Goal: Information Seeking & Learning: Learn about a topic

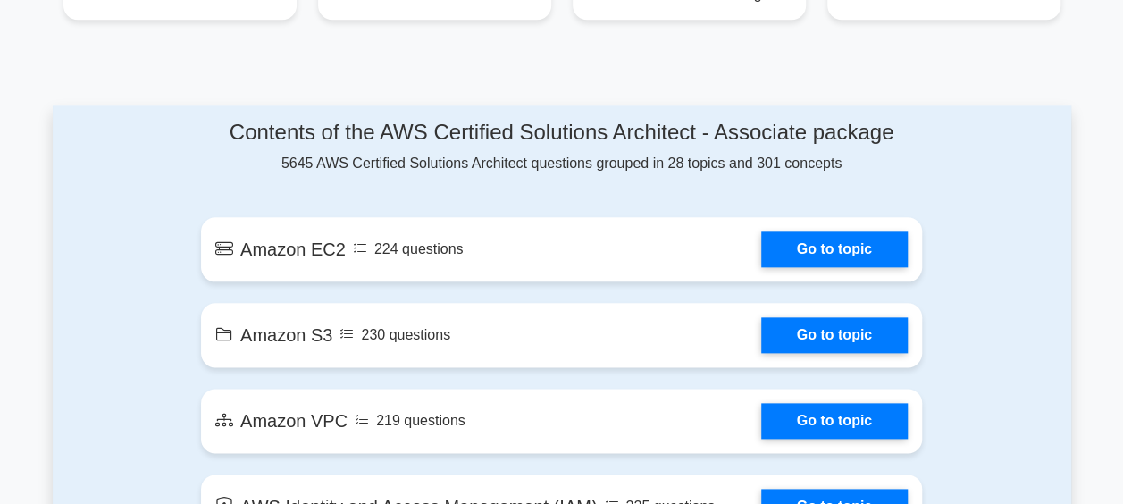
scroll to position [1072, 0]
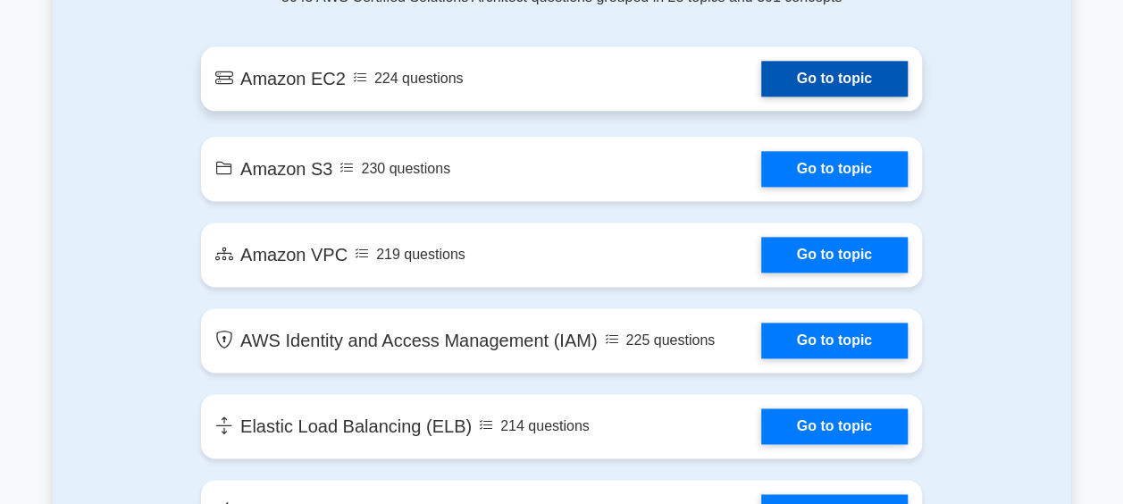
click at [811, 83] on link "Go to topic" at bounding box center [834, 79] width 146 height 36
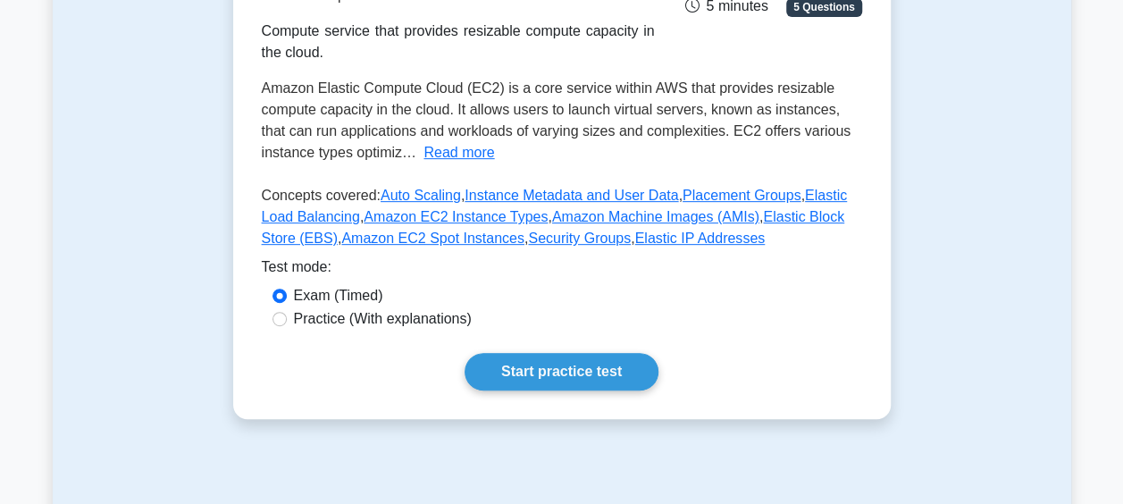
scroll to position [357, 0]
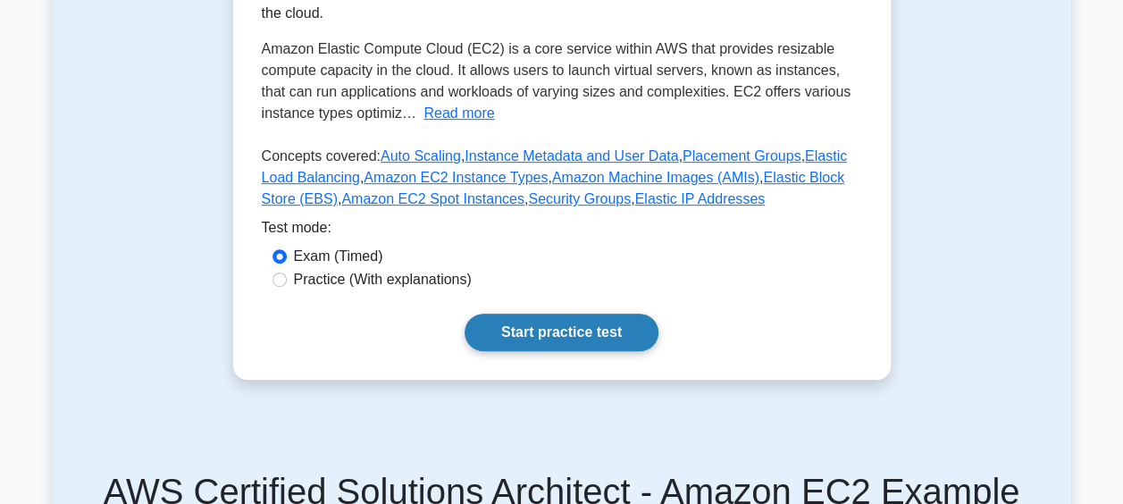
click at [562, 327] on link "Start practice test" at bounding box center [561, 332] width 194 height 38
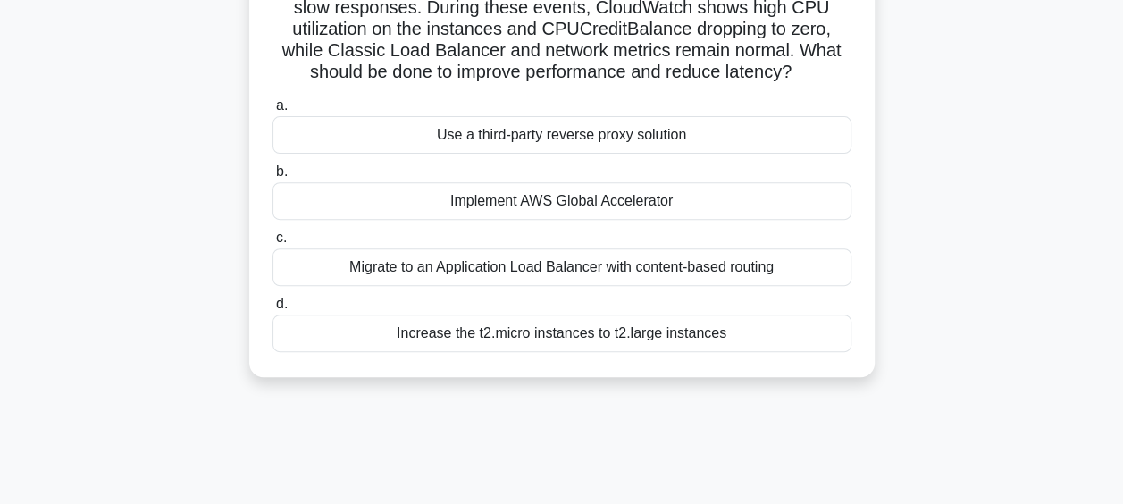
scroll to position [268, 0]
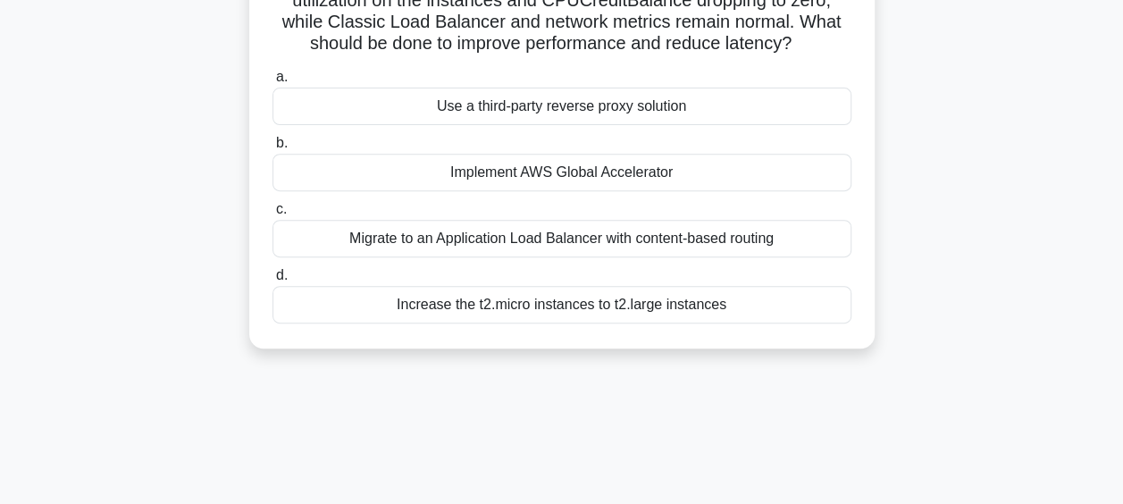
click at [512, 304] on div "Increase the t2.micro instances to t2.large instances" at bounding box center [561, 305] width 579 height 38
click at [272, 281] on input "d. Increase the t2.micro instances to t2.large instances" at bounding box center [272, 276] width 0 height 12
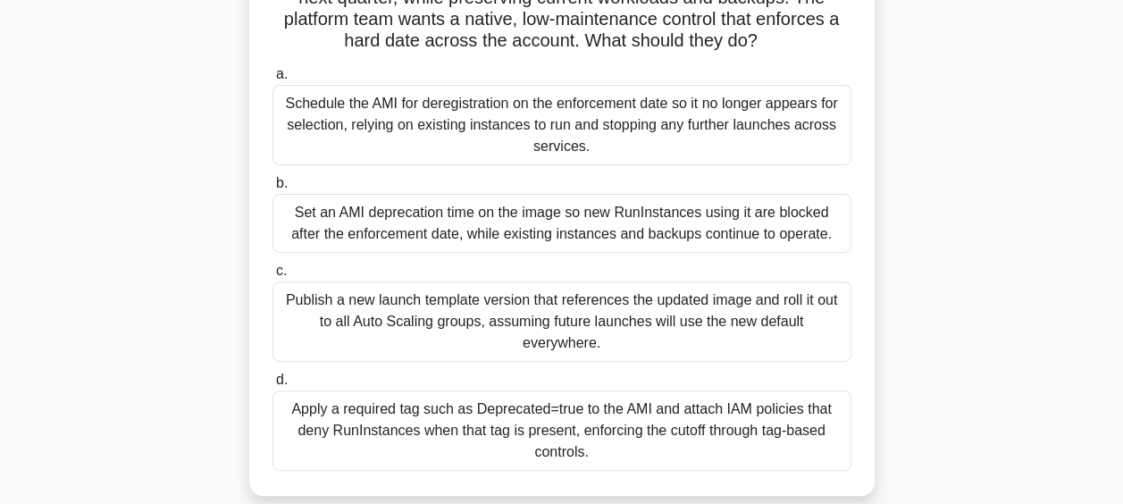
scroll to position [179, 0]
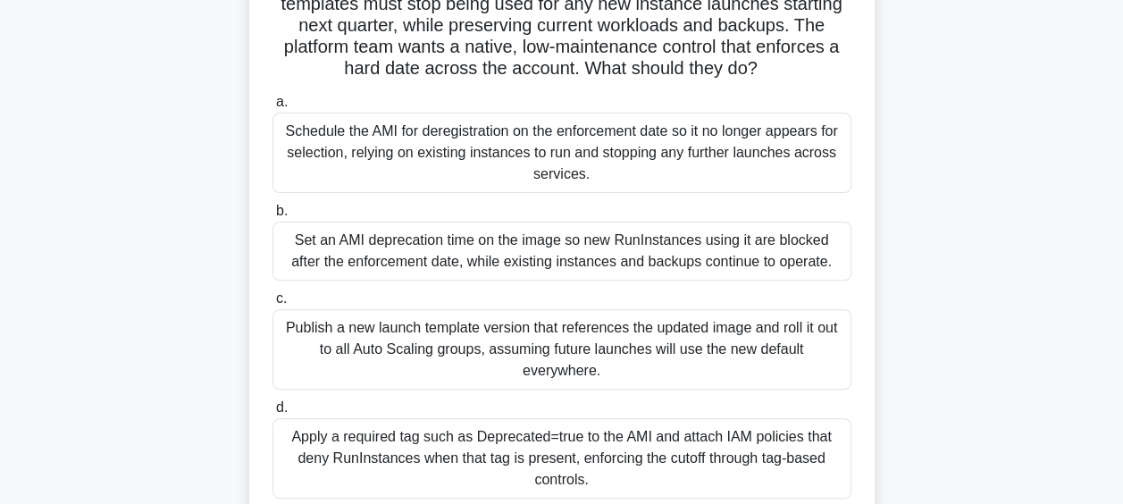
click at [458, 138] on div "Schedule the AMI for deregistration on the enforcement date so it no longer app…" at bounding box center [561, 153] width 579 height 80
click at [272, 108] on input "a. Schedule the AMI for deregistration on the enforcement date so it no longer …" at bounding box center [272, 102] width 0 height 12
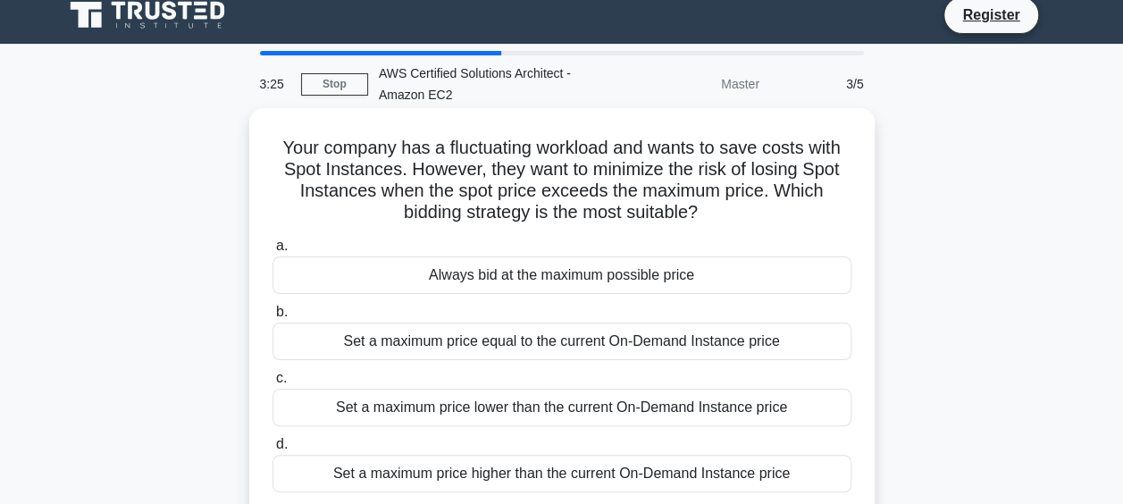
scroll to position [0, 0]
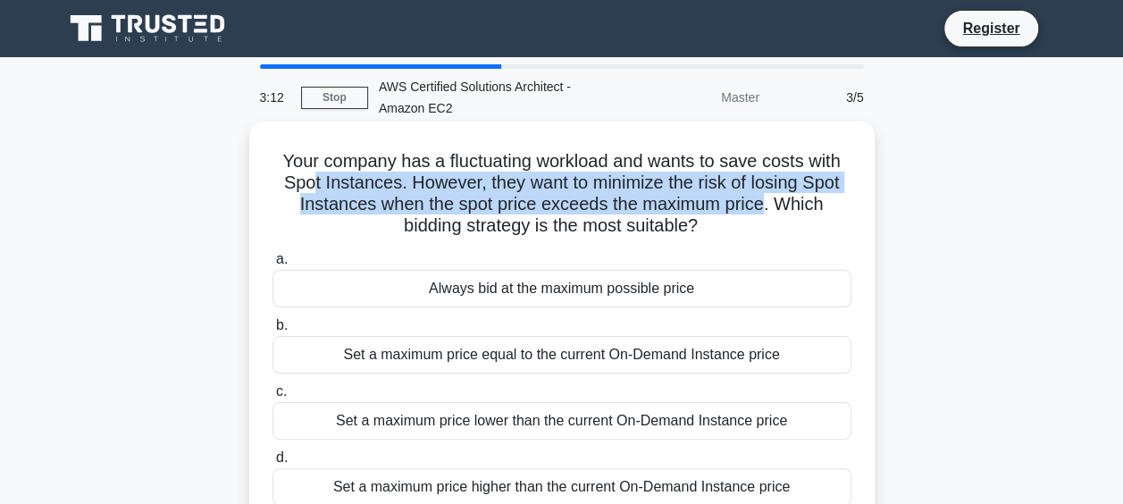
drag, startPoint x: 302, startPoint y: 183, endPoint x: 763, endPoint y: 213, distance: 461.8
click at [763, 213] on h5 "Your company has a fluctuating workload and wants to save costs with Spot Insta…" at bounding box center [562, 194] width 582 height 88
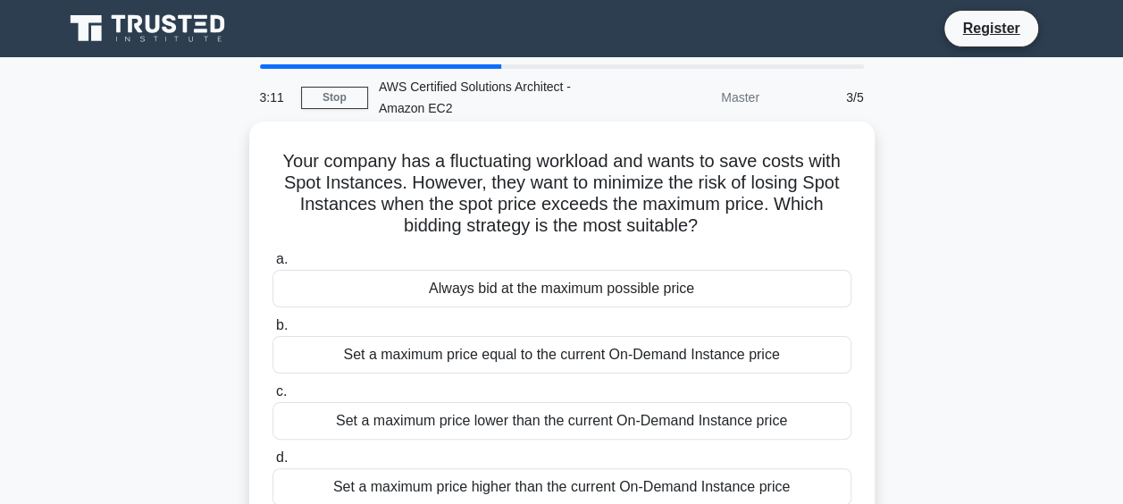
click at [459, 244] on div "Your company has a fluctuating workload and wants to save costs with Spot Insta…" at bounding box center [561, 326] width 611 height 395
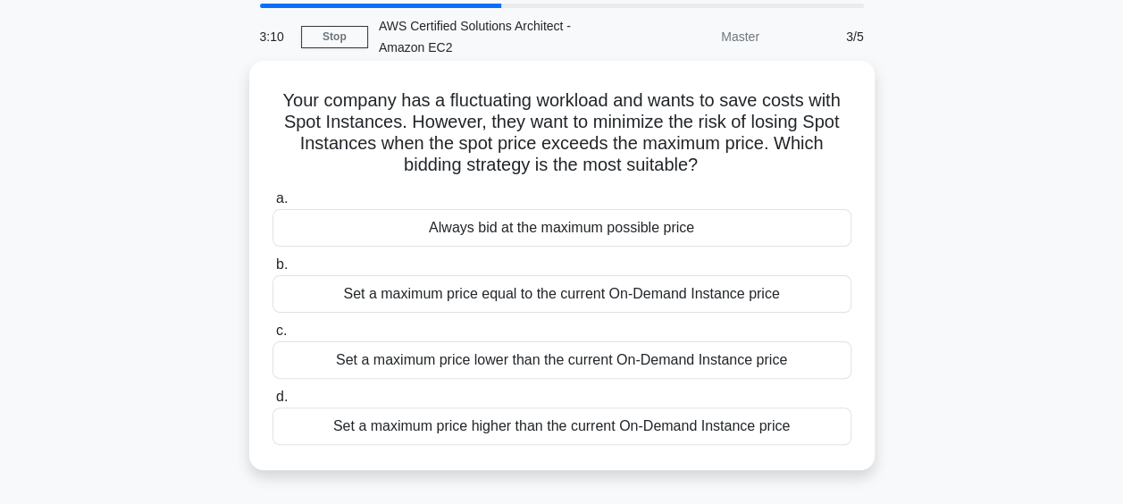
scroll to position [89, 0]
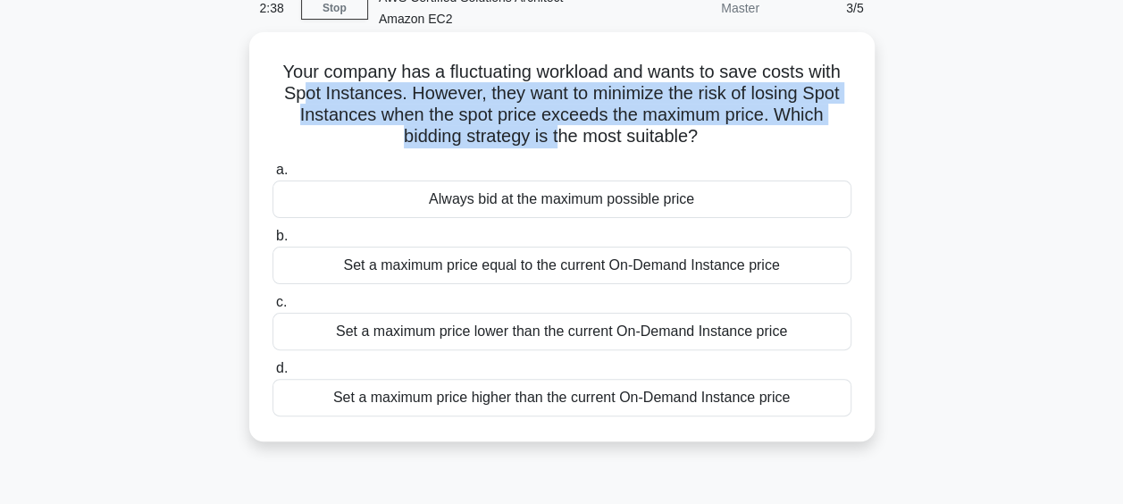
drag, startPoint x: 299, startPoint y: 91, endPoint x: 563, endPoint y: 128, distance: 266.0
click at [563, 128] on h5 "Your company has a fluctuating workload and wants to save costs with Spot Insta…" at bounding box center [562, 105] width 582 height 88
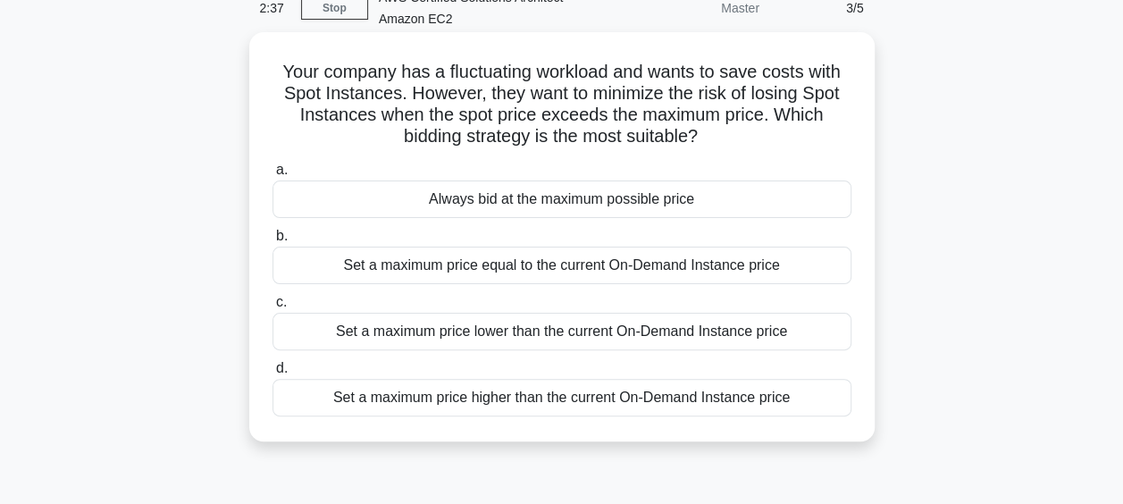
click at [556, 329] on div "Set a maximum price lower than the current On-Demand Instance price" at bounding box center [561, 332] width 579 height 38
click at [272, 308] on input "c. Set a maximum price lower than the current On-Demand Instance price" at bounding box center [272, 303] width 0 height 12
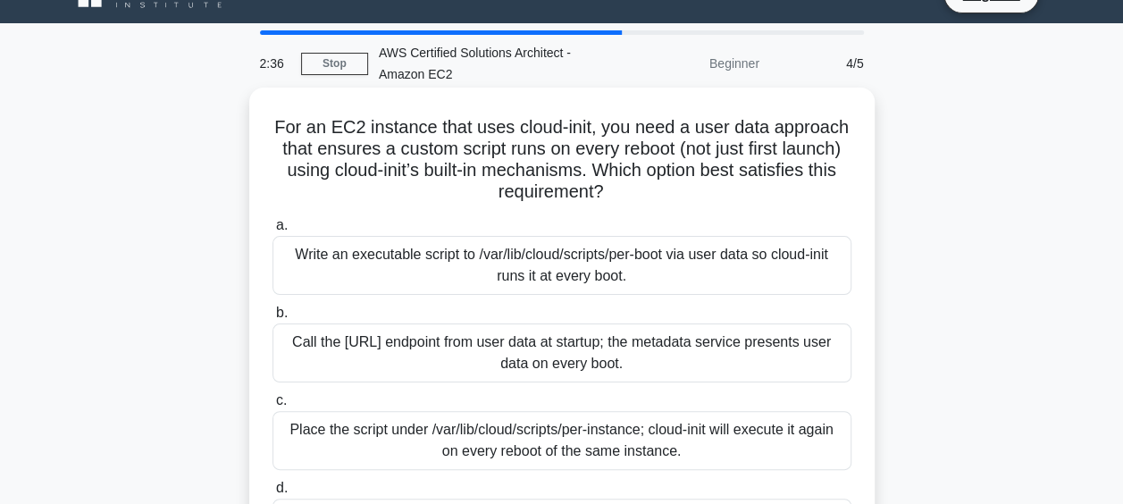
scroll to position [0, 0]
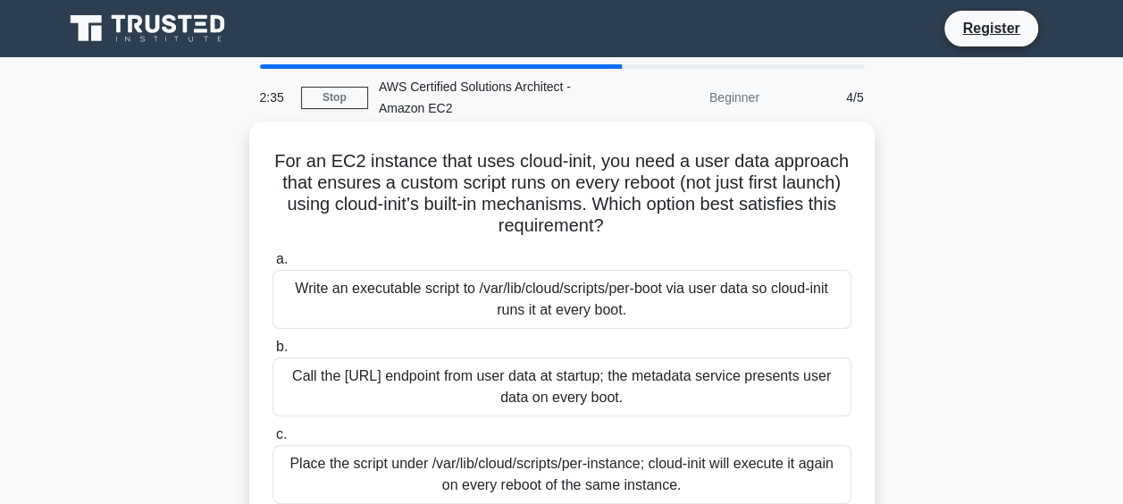
click at [487, 401] on div "Call the 169.254.169.254/latest/user-data endpoint from user data at startup; t…" at bounding box center [561, 386] width 579 height 59
click at [272, 353] on input "b. Call the 169.254.169.254/latest/user-data endpoint from user data at startup…" at bounding box center [272, 347] width 0 height 12
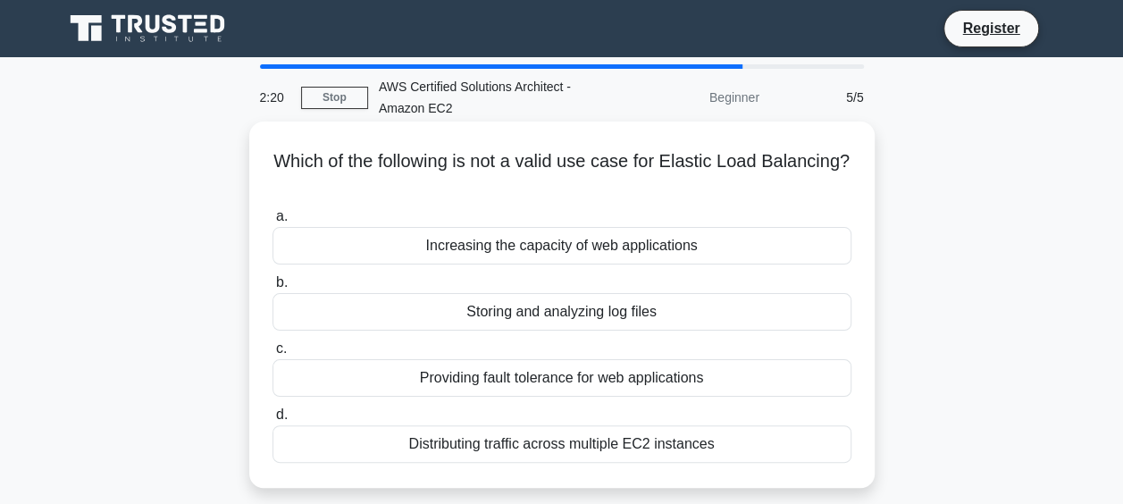
click at [487, 452] on div "Distributing traffic across multiple EC2 instances" at bounding box center [561, 444] width 579 height 38
click at [272, 421] on input "d. Distributing traffic across multiple EC2 instances" at bounding box center [272, 415] width 0 height 12
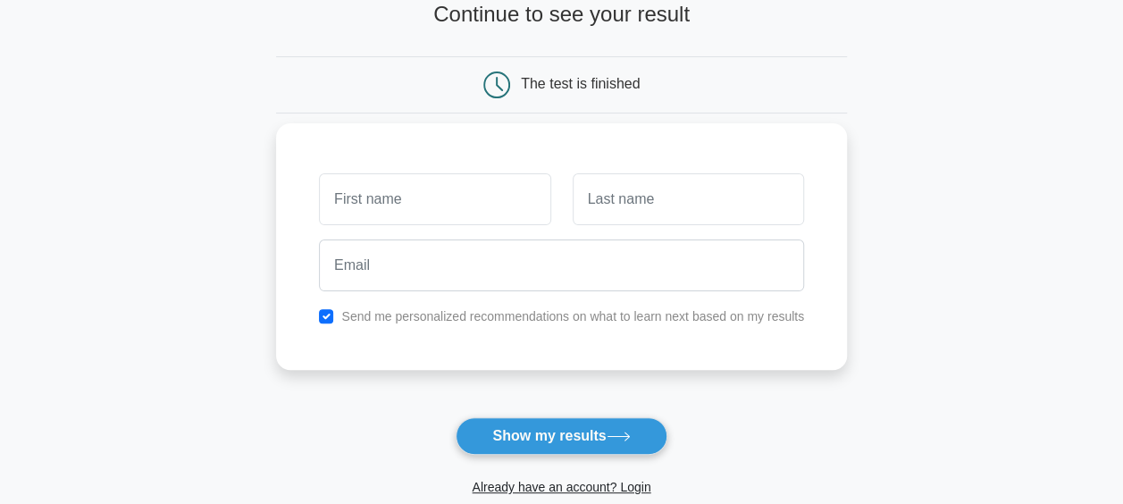
scroll to position [179, 0]
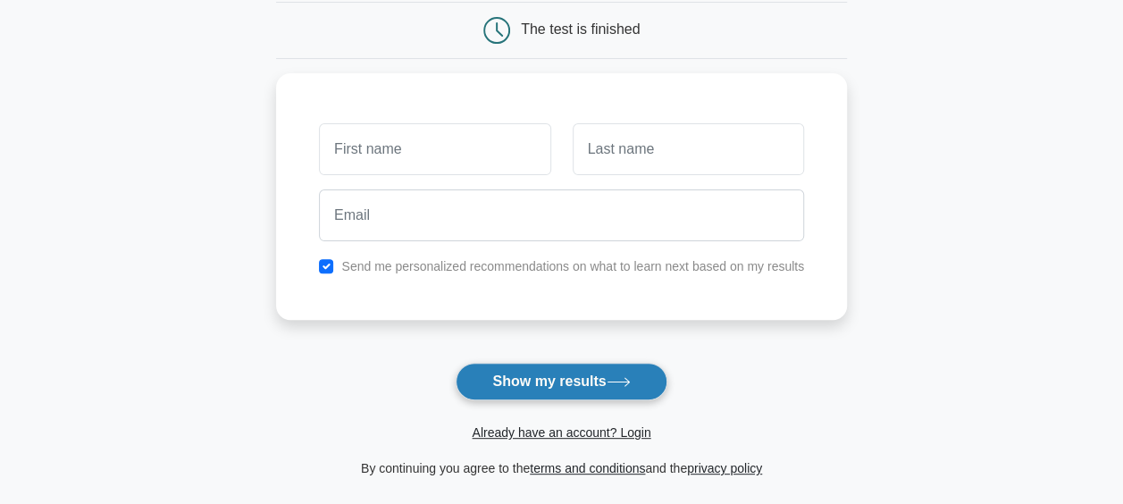
click at [539, 382] on button "Show my results" at bounding box center [560, 382] width 211 height 38
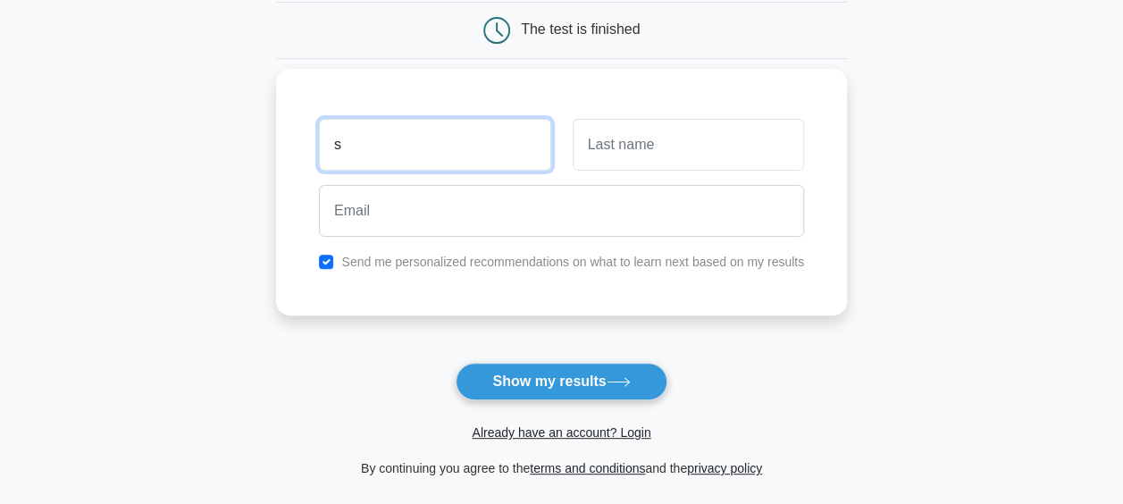
type input "s"
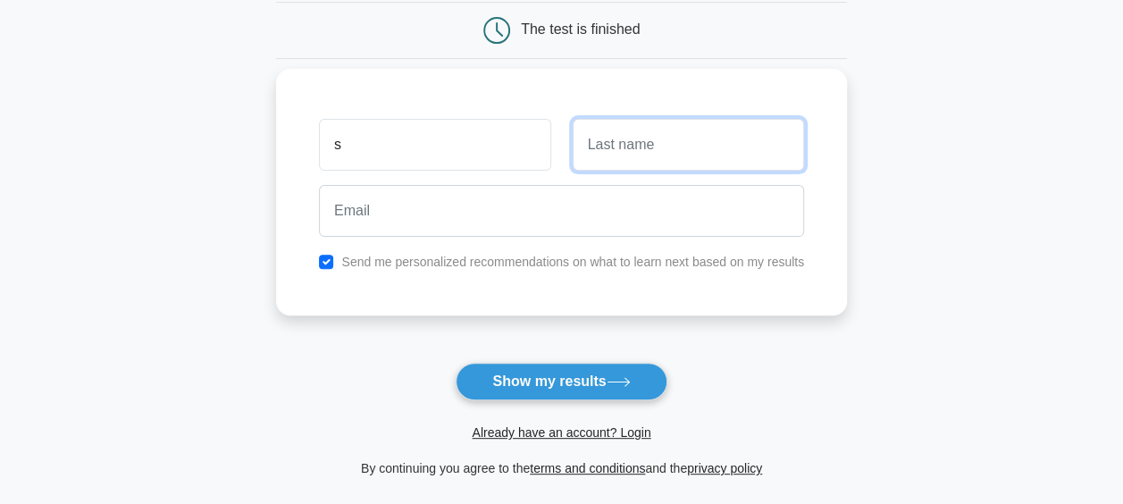
click at [664, 155] on input "text" at bounding box center [687, 145] width 231 height 52
type input "m"
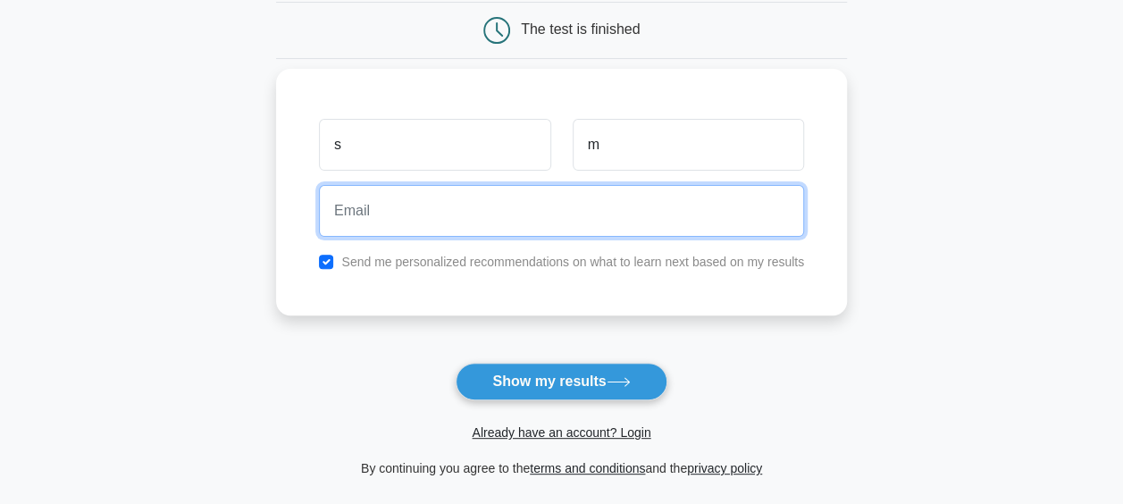
click at [539, 200] on input "email" at bounding box center [561, 211] width 485 height 52
click at [475, 203] on input "email" at bounding box center [561, 211] width 485 height 52
drag, startPoint x: 589, startPoint y: 208, endPoint x: 609, endPoint y: 230, distance: 29.7
click at [593, 213] on input "suthanthiramoorthi.ganesan@openreach.co.uk" at bounding box center [561, 211] width 485 height 52
click at [486, 213] on input "suthanthiramoorthi.ganesan@openreactr.co.uk" at bounding box center [561, 211] width 485 height 52
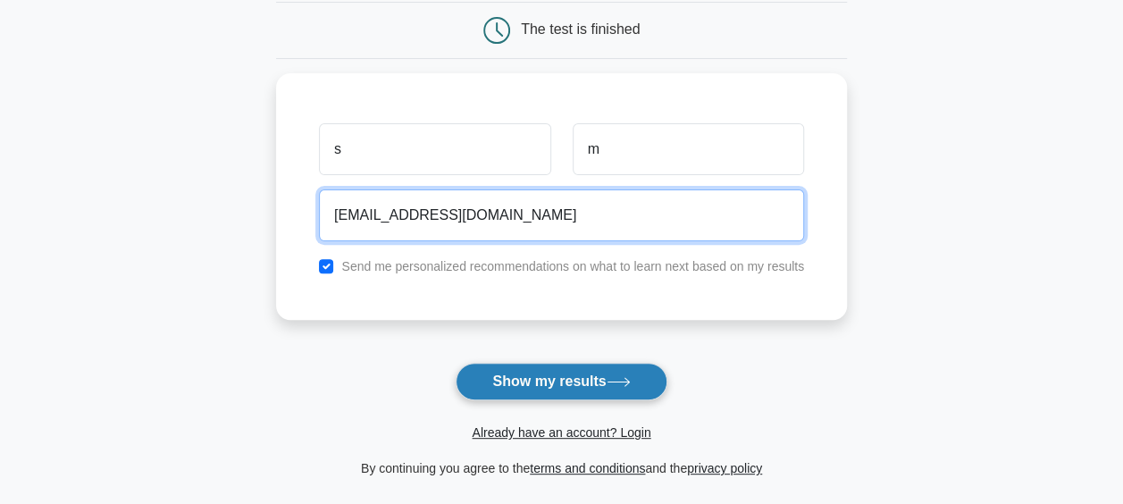
type input "suthanthiramoorthi.gammesan@openreactr.co.uk"
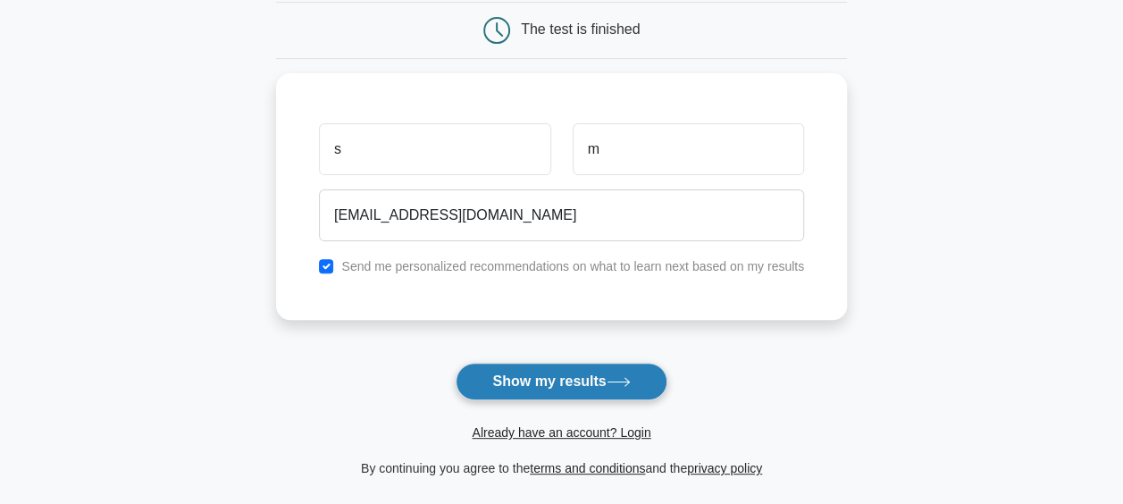
click at [523, 372] on button "Show my results" at bounding box center [560, 382] width 211 height 38
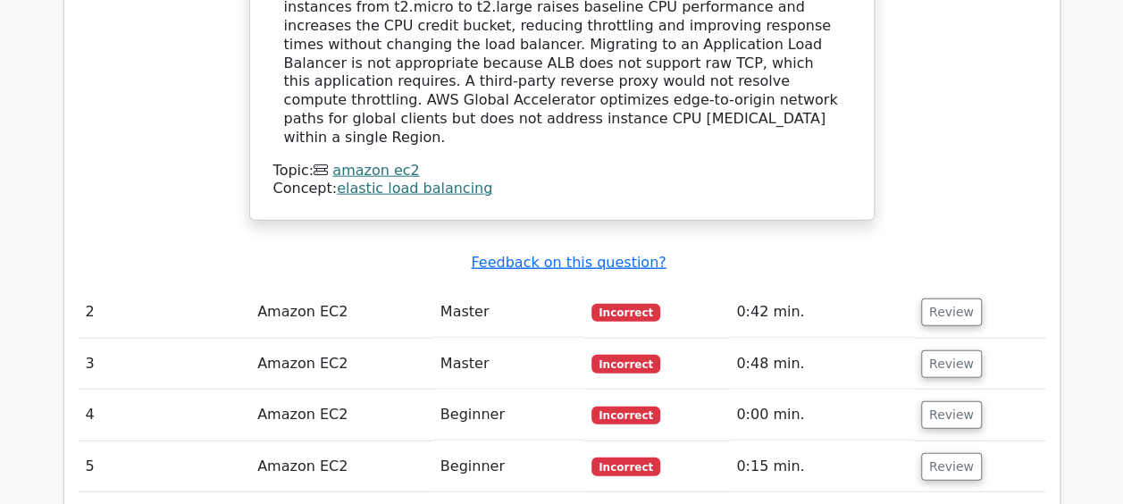
scroll to position [2054, 0]
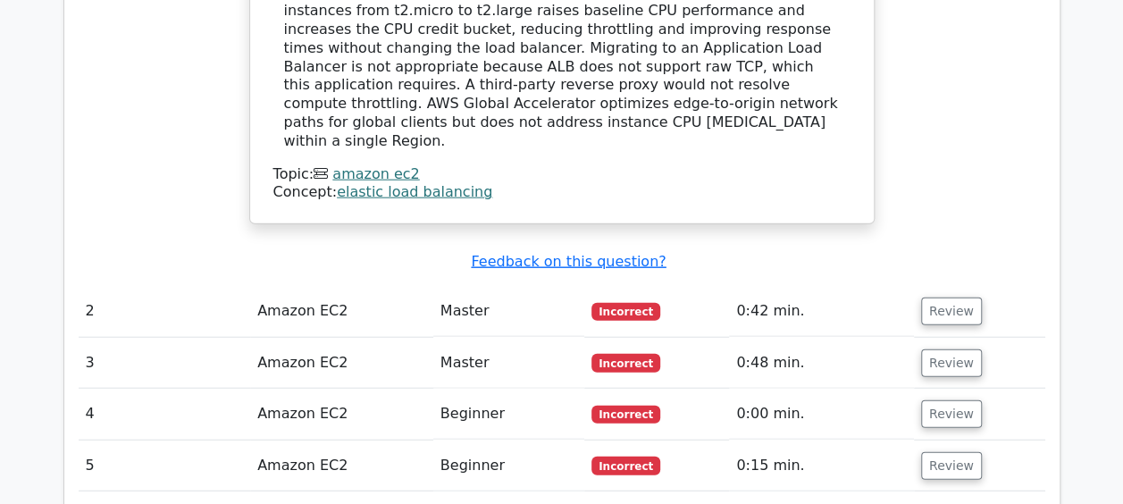
click at [300, 286] on td "Amazon EC2" at bounding box center [341, 311] width 183 height 51
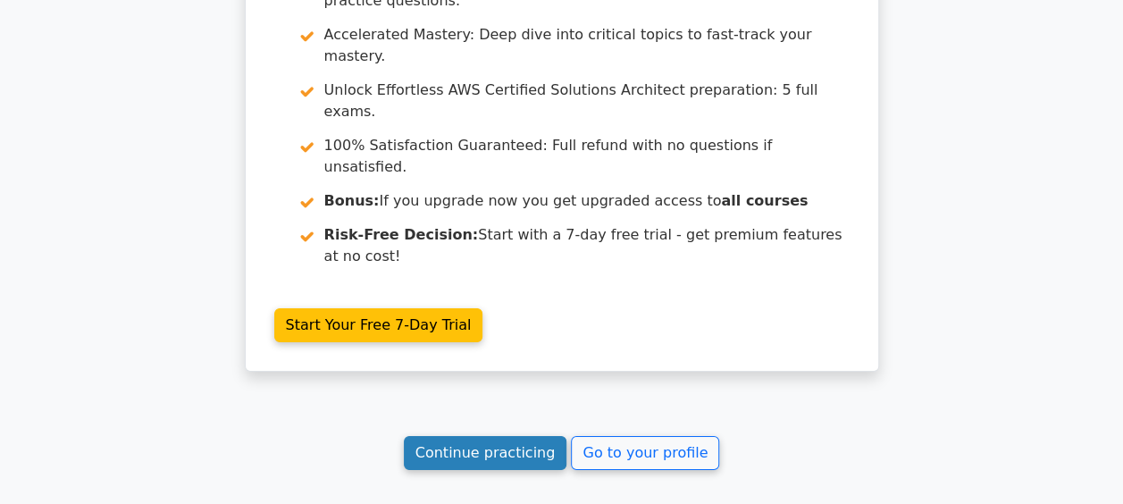
scroll to position [2779, 0]
